Goal: Task Accomplishment & Management: Complete application form

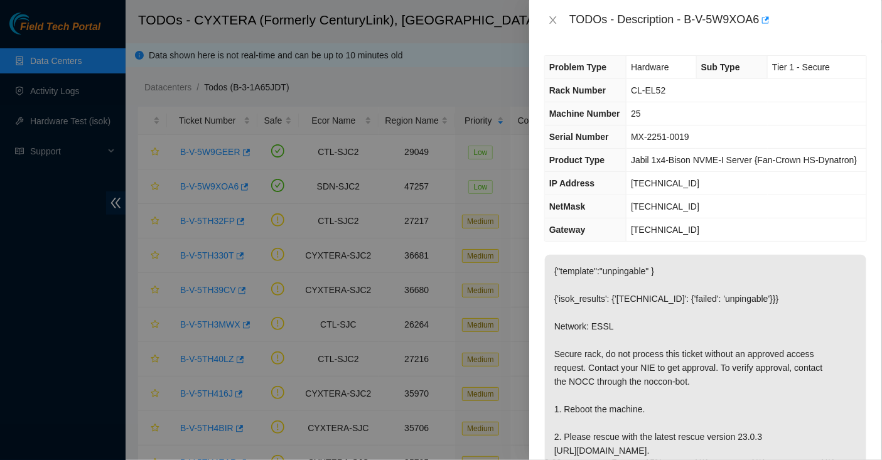
click at [555, 94] on span "Rack Number" at bounding box center [577, 90] width 56 height 10
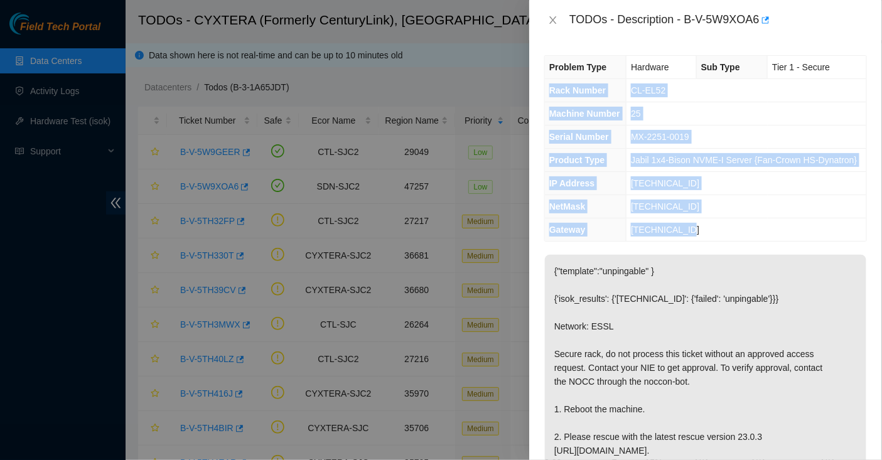
click at [692, 235] on span "[TECHNICAL_ID]" at bounding box center [665, 230] width 68 height 10
copy tbody "Rack Number CL-EL52 Machine Number 25 Serial Number MX-2251-0019 Product Type J…"
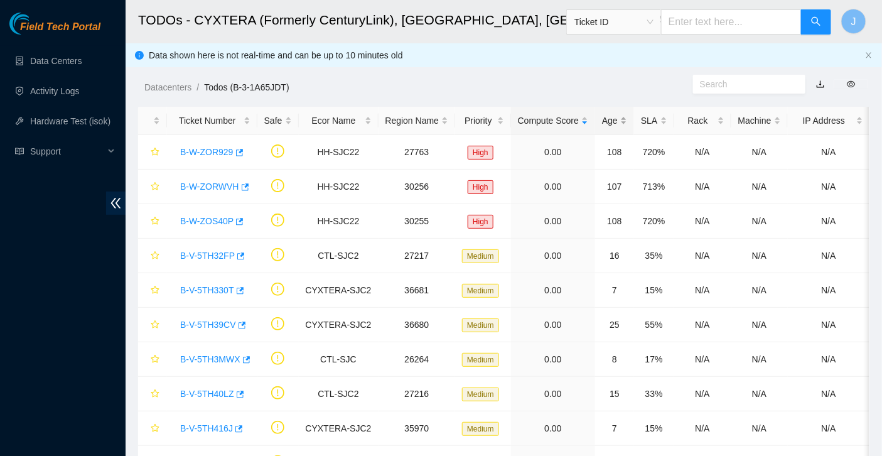
click at [621, 117] on div "Age" at bounding box center [614, 121] width 25 height 14
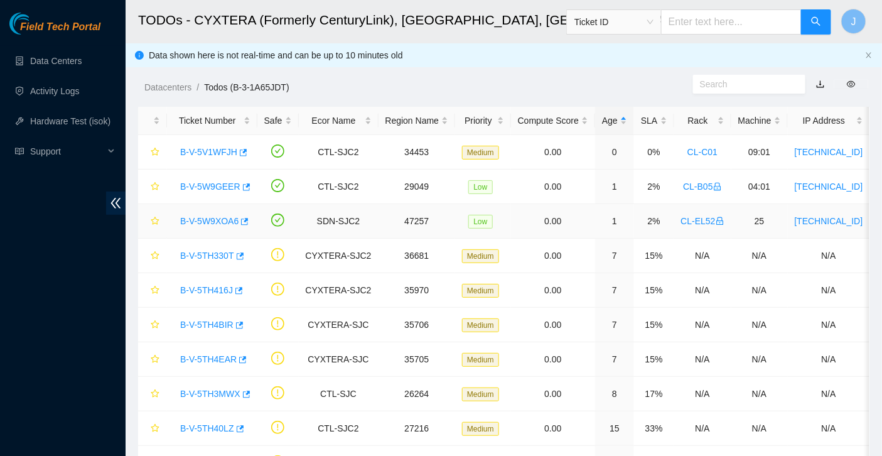
click at [223, 219] on link "B-V-5W9XOA6" at bounding box center [209, 221] width 58 height 10
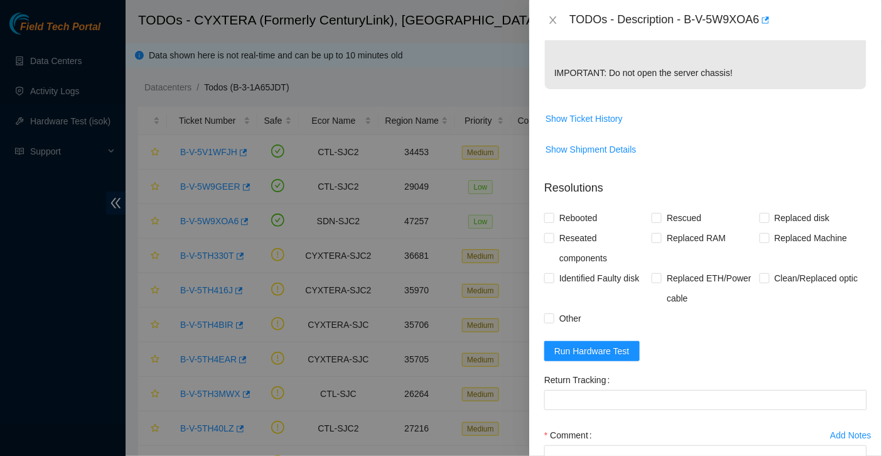
scroll to position [453, 0]
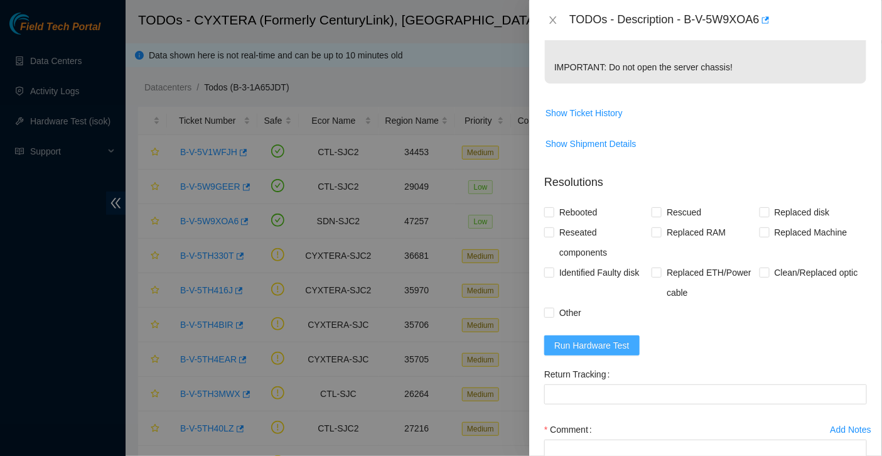
click at [606, 352] on span "Run Hardware Test" at bounding box center [591, 345] width 75 height 14
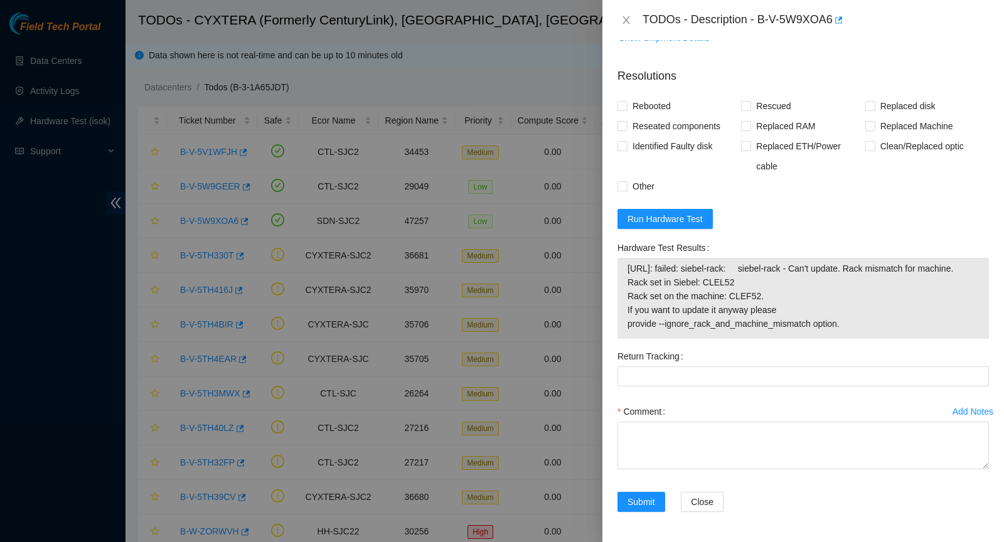
scroll to position [596, 0]
click at [685, 212] on span "Run Hardware Test" at bounding box center [665, 219] width 75 height 14
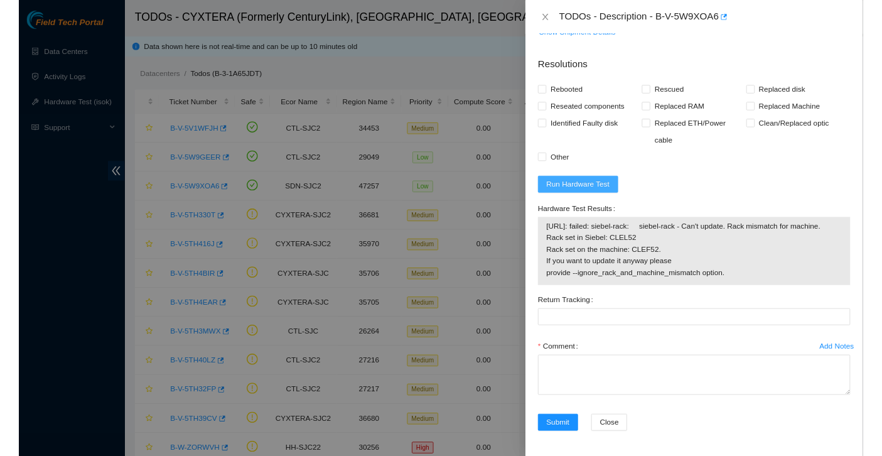
scroll to position [474, 0]
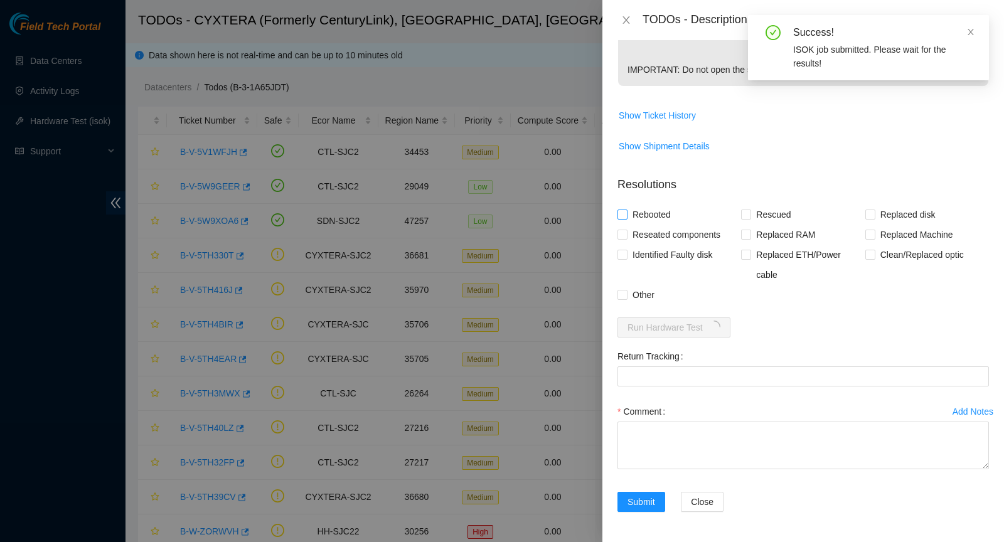
click at [648, 215] on span "Rebooted" at bounding box center [652, 215] width 48 height 20
click at [626, 215] on input "Rebooted" at bounding box center [622, 214] width 9 height 9
checkbox input "true"
click at [768, 218] on span "Rescued" at bounding box center [773, 215] width 45 height 20
click at [750, 218] on input "Rescued" at bounding box center [745, 214] width 9 height 9
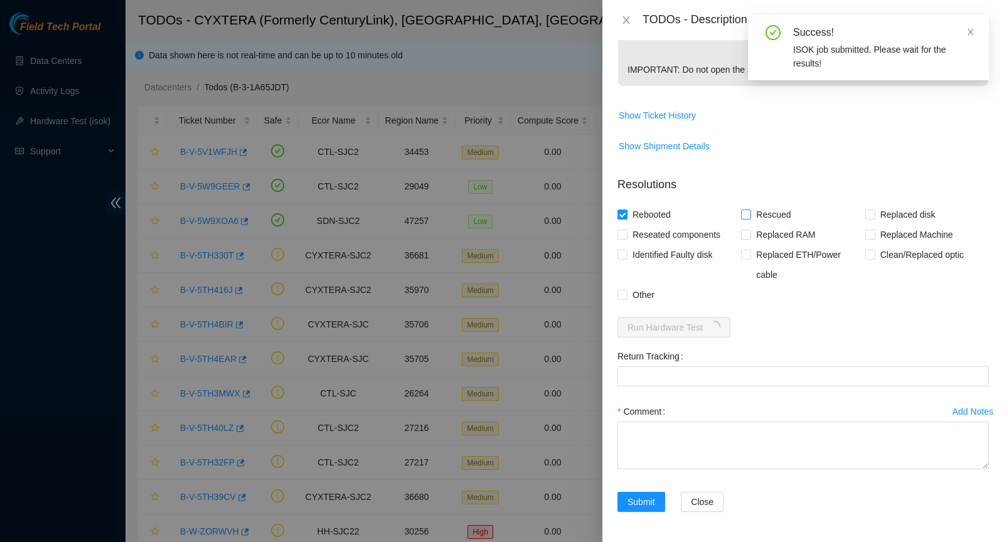
checkbox input "true"
click at [632, 292] on span "Other" at bounding box center [644, 295] width 32 height 20
click at [626, 292] on input "Other" at bounding box center [622, 294] width 9 height 9
checkbox input "true"
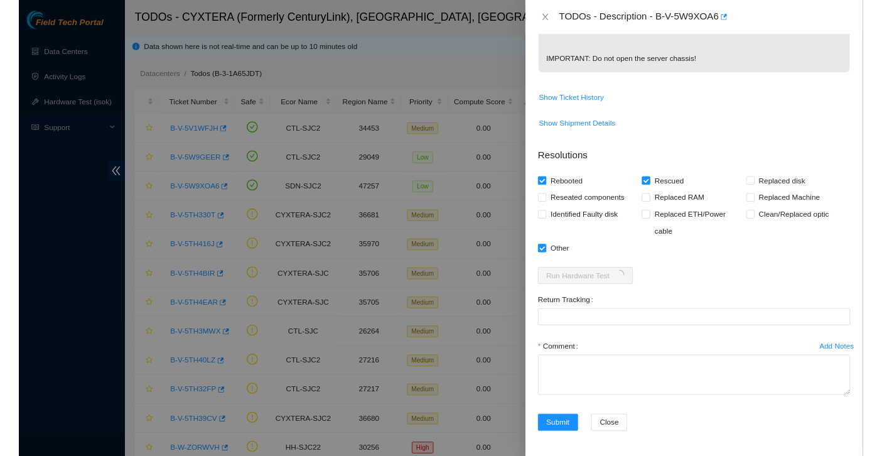
scroll to position [501, 0]
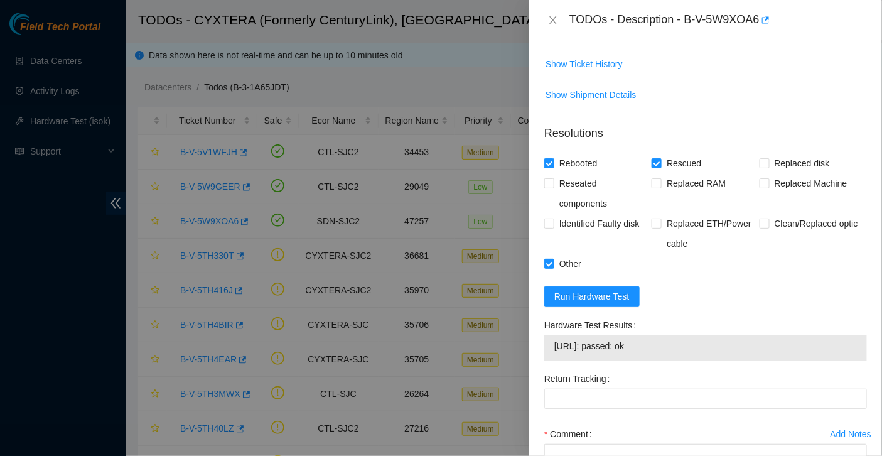
click at [560, 353] on span "[URL]: passed: ok" at bounding box center [705, 346] width 303 height 14
click at [662, 353] on span "[URL]: passed: ok" at bounding box center [705, 346] width 303 height 14
click at [560, 353] on span "[URL]: passed: ok" at bounding box center [705, 346] width 303 height 14
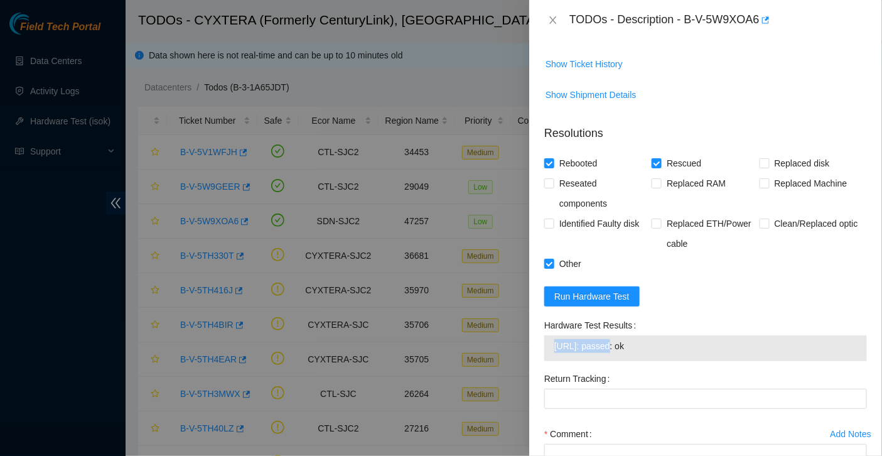
click at [658, 353] on span "[URL]: passed: ok" at bounding box center [705, 346] width 303 height 14
copy span "[URL]: passed: ok"
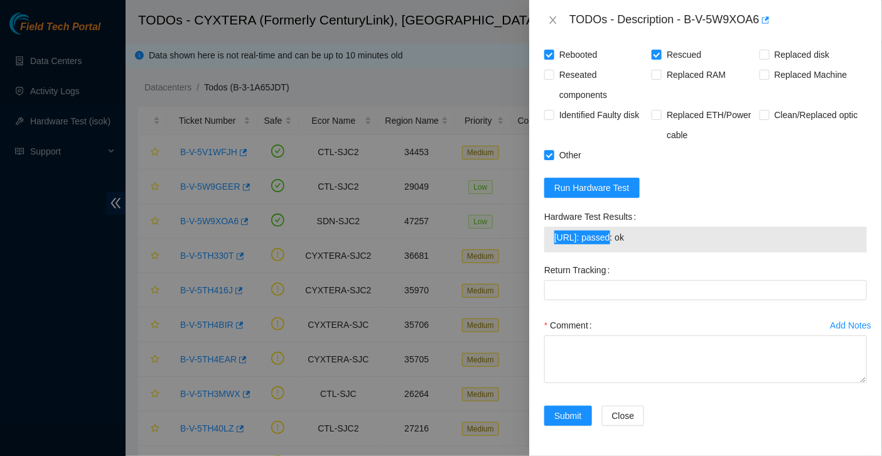
scroll to position [662, 0]
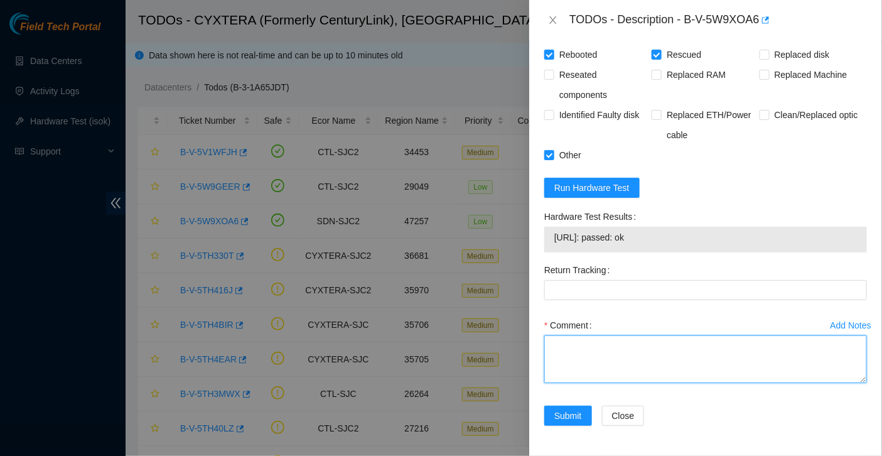
click at [593, 346] on textarea "Comment" at bounding box center [705, 359] width 323 height 48
paste textarea "FTP - Submitted request Schedule a Date to open cage. Received email to work ES…"
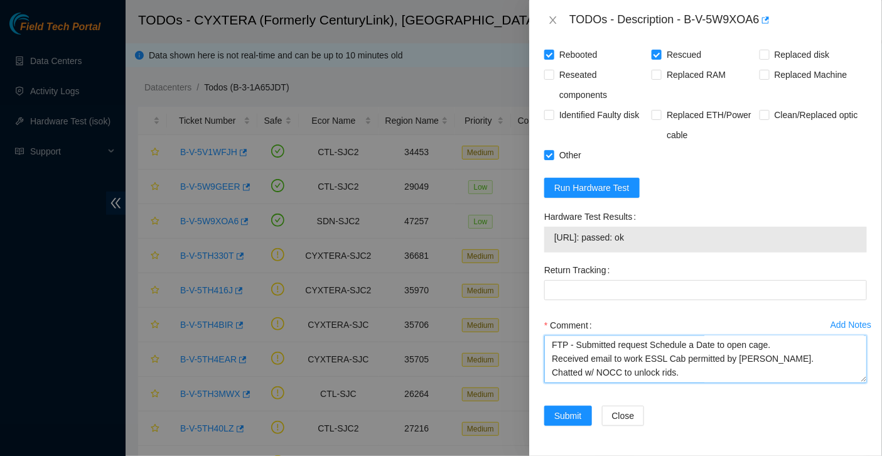
scroll to position [382, 0]
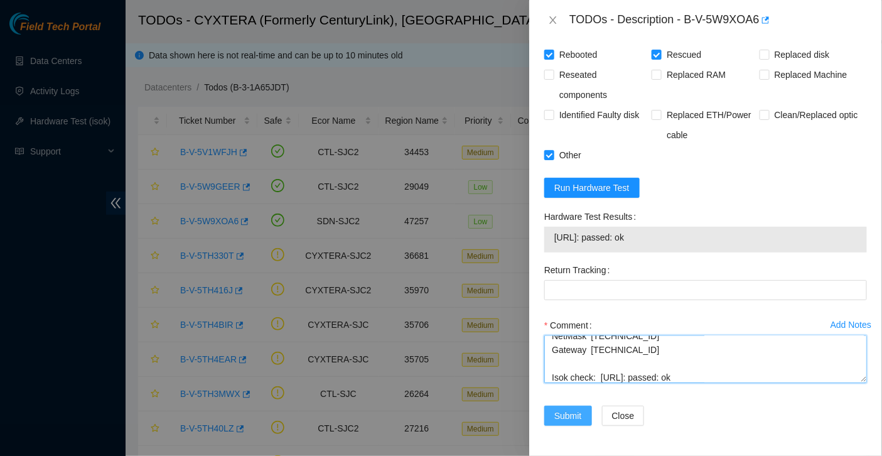
type textarea "FTP - Submitted request Schedule a Date to open cage. Received email to work ES…"
click at [566, 412] on span "Submit" at bounding box center [568, 416] width 28 height 14
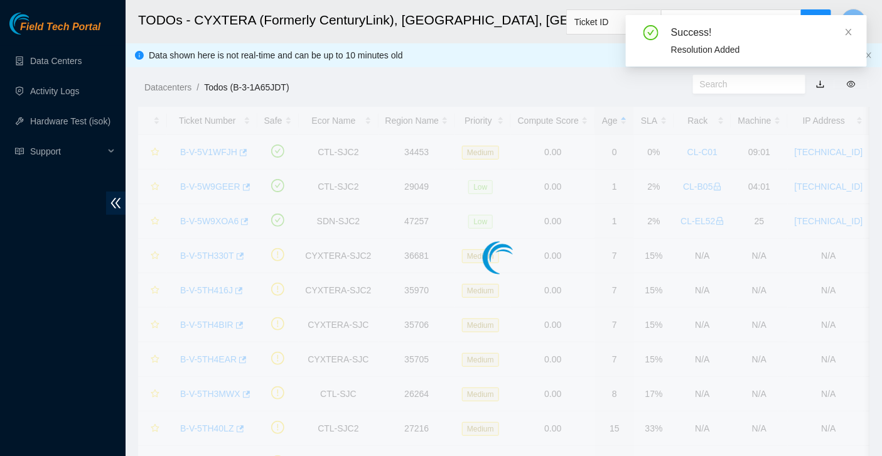
scroll to position [323, 0]
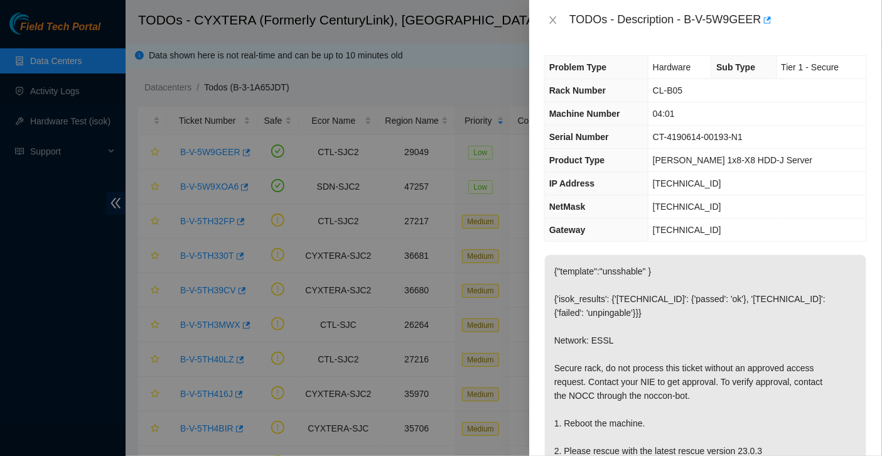
click at [562, 90] on span "Rack Number" at bounding box center [577, 90] width 56 height 10
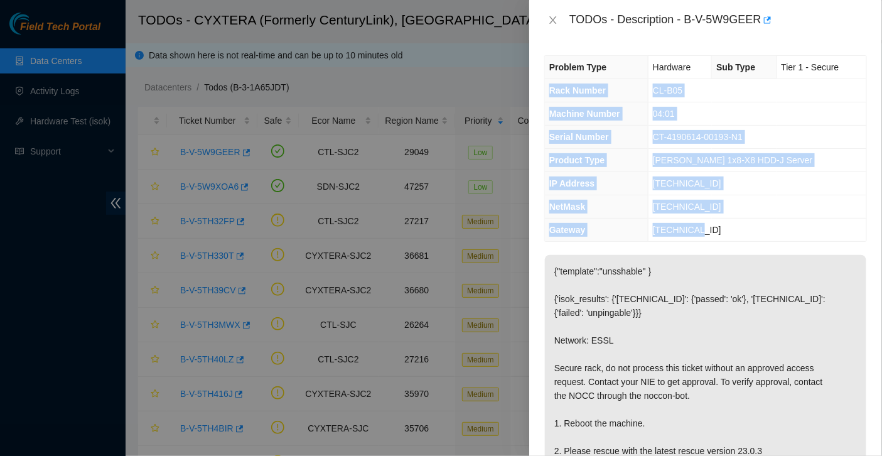
click at [700, 227] on span "23.50.49.1" at bounding box center [687, 230] width 68 height 10
copy tbody "Rack Number CL-B05 Machine Number 04:01 Serial Number CT-4190614-00193-N1 Produ…"
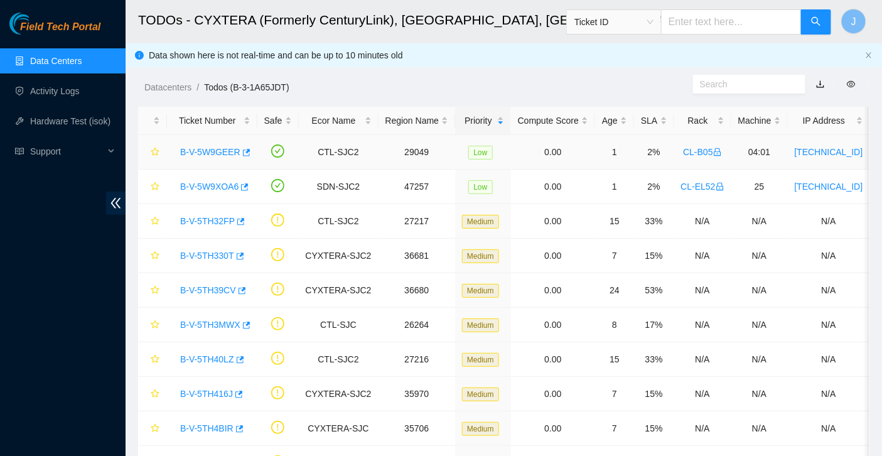
click at [220, 152] on link "B-V-5W9GEER" at bounding box center [210, 152] width 60 height 10
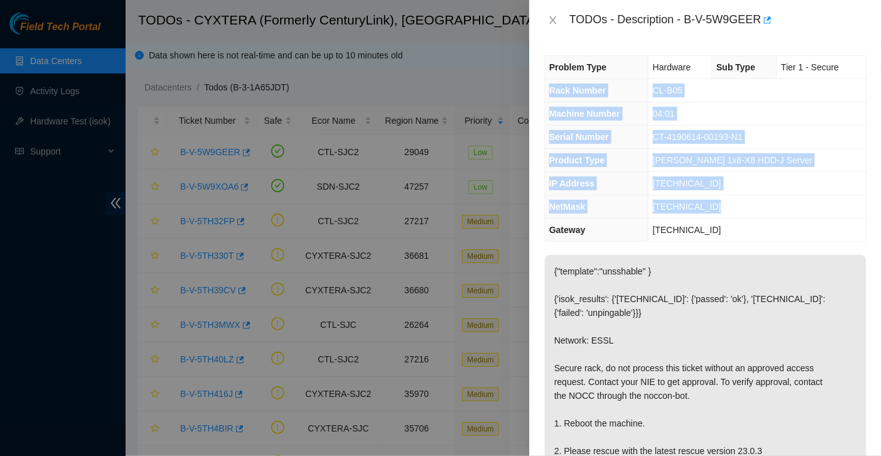
click at [634, 198] on th "NetMask" at bounding box center [597, 206] width 104 height 23
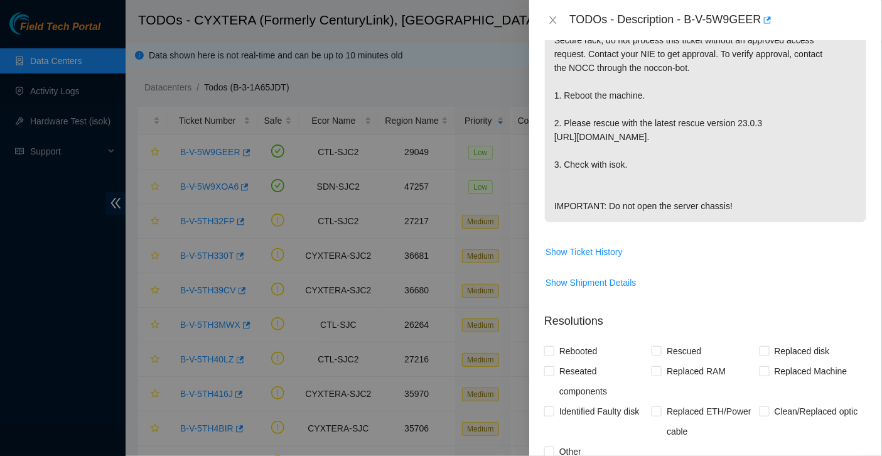
scroll to position [525, 0]
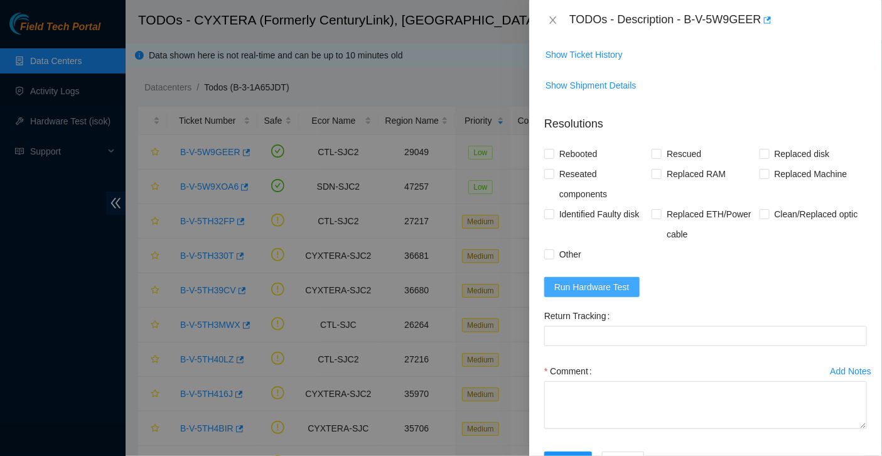
click at [630, 294] on span "Run Hardware Test" at bounding box center [591, 287] width 75 height 14
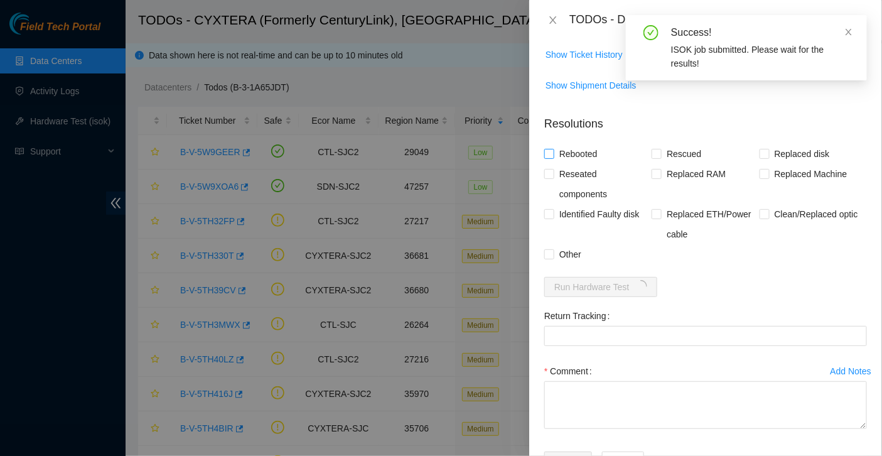
click at [591, 164] on span "Rebooted" at bounding box center [578, 154] width 48 height 20
click at [553, 158] on input "Rebooted" at bounding box center [548, 153] width 9 height 9
checkbox input "true"
click at [675, 164] on span "Rescued" at bounding box center [684, 154] width 45 height 20
click at [660, 158] on input "Rescued" at bounding box center [655, 153] width 9 height 9
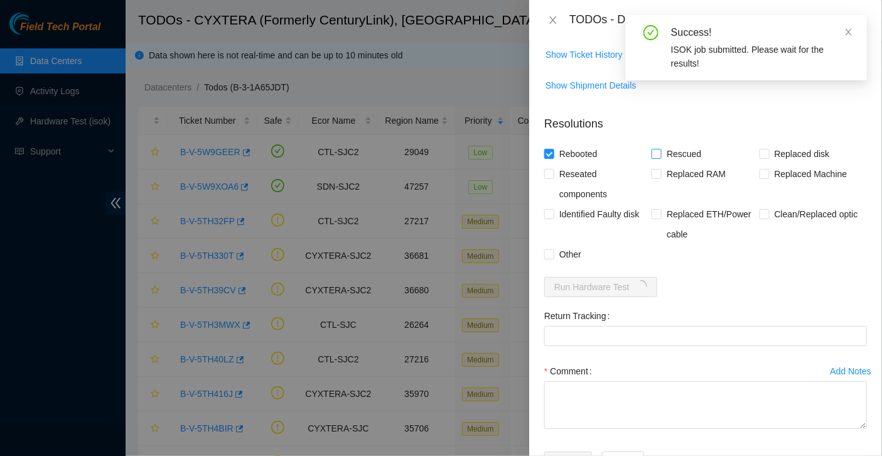
checkbox input "true"
click at [564, 264] on span "Other" at bounding box center [570, 254] width 32 height 20
click at [553, 258] on input "Other" at bounding box center [548, 253] width 9 height 9
checkbox input "true"
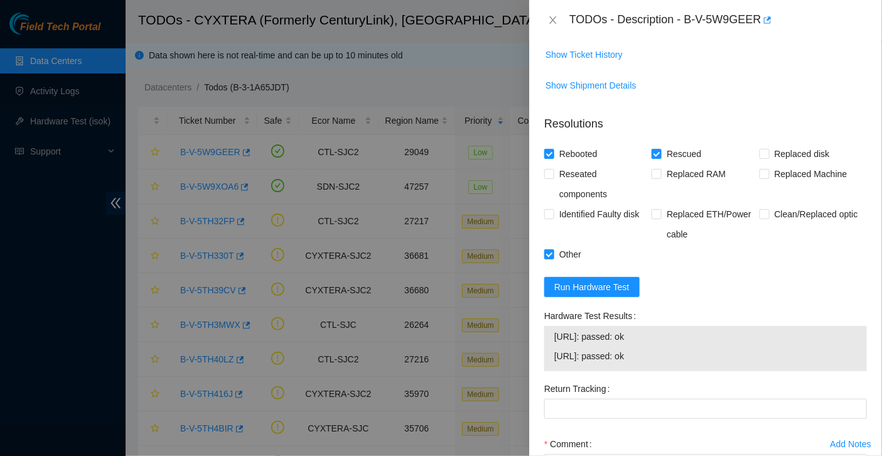
click at [559, 343] on span "23.50.49.38: passed: ok" at bounding box center [705, 337] width 303 height 14
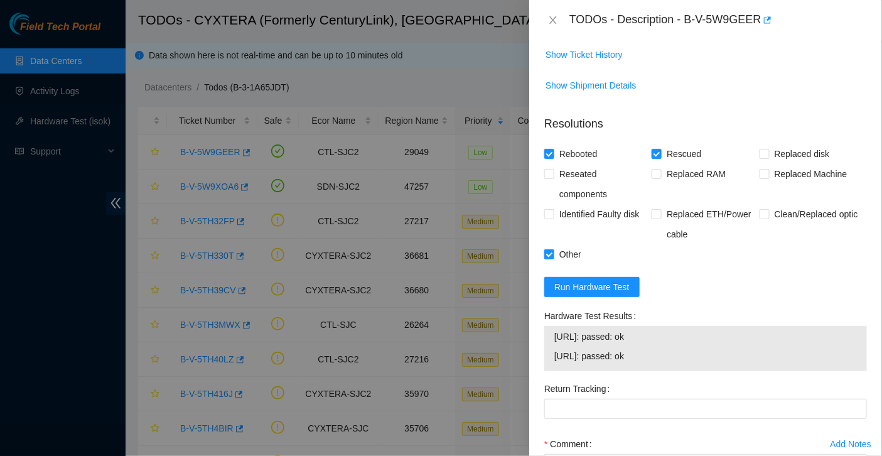
click at [647, 363] on span "23.50.49.39: passed: ok" at bounding box center [705, 356] width 303 height 14
click at [556, 343] on span "23.50.49.38: passed: ok" at bounding box center [705, 337] width 303 height 14
copy tbody "23.50.49.38: passed: ok 23.50.49.39: passed: ok"
click at [703, 299] on form "Resolutions Rebooted Rescued Replaced disk Reseated components Replaced RAM Rep…" at bounding box center [705, 332] width 323 height 454
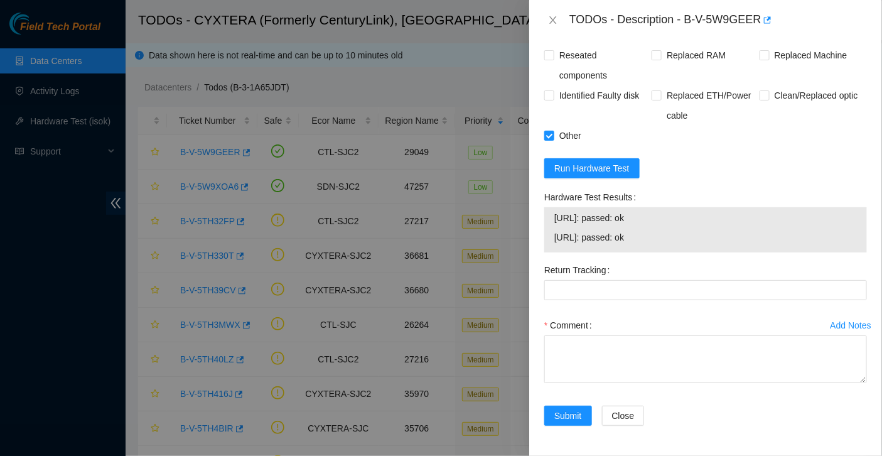
scroll to position [667, 0]
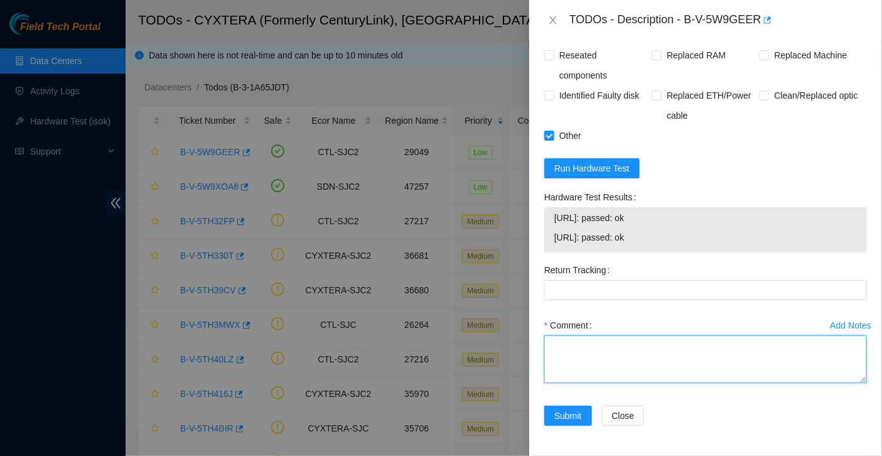
click at [653, 368] on textarea "Comment" at bounding box center [705, 359] width 323 height 48
paste textarea "FTP - Submitted request Schedule a Date to open cage. Received email to work ES…"
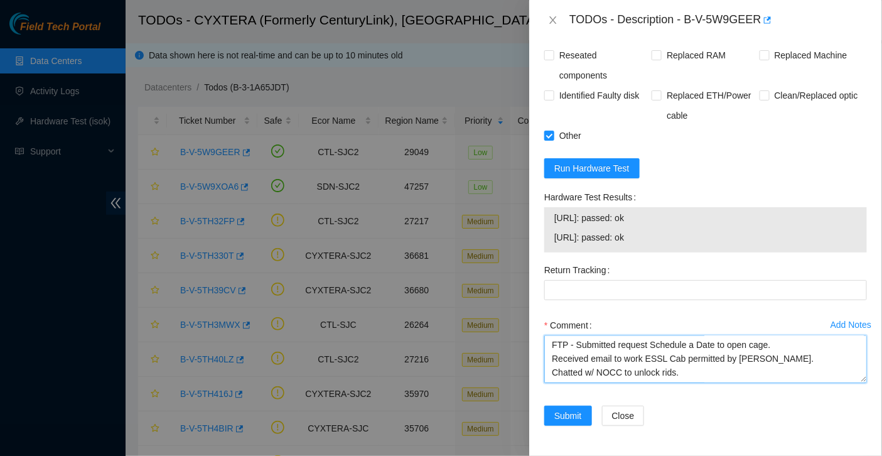
scroll to position [276, 0]
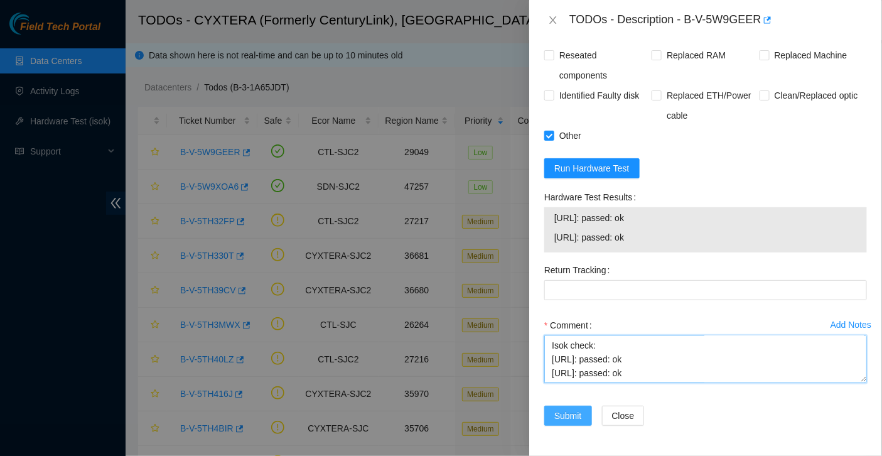
type textarea "FTP - Submitted request Schedule a Date to open cage. Received email to work ES…"
click at [574, 410] on span "Submit" at bounding box center [568, 416] width 28 height 14
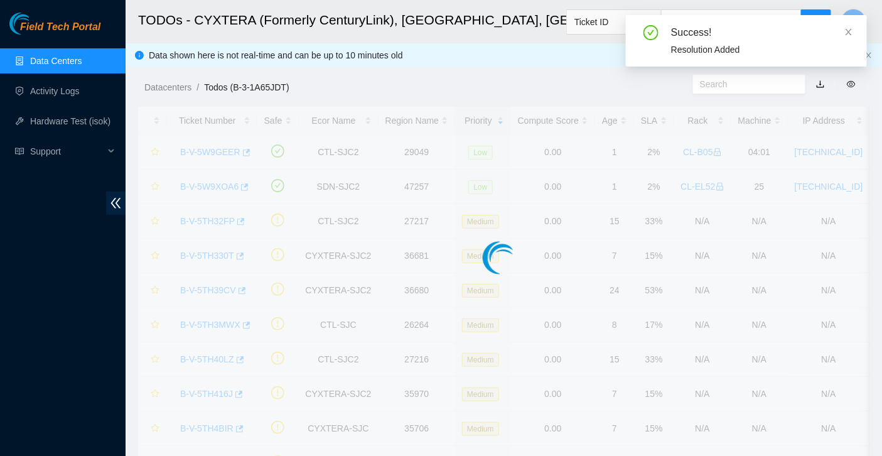
scroll to position [323, 0]
